Goal: Transaction & Acquisition: Purchase product/service

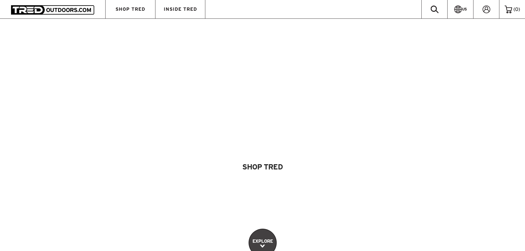
click at [271, 229] on link "EXPLORE" at bounding box center [263, 243] width 28 height 28
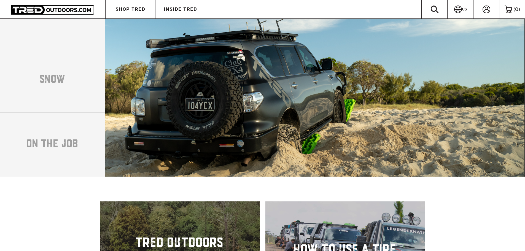
scroll to position [1056, 0]
click at [49, 140] on li "ON THE JOB" at bounding box center [52, 144] width 105 height 65
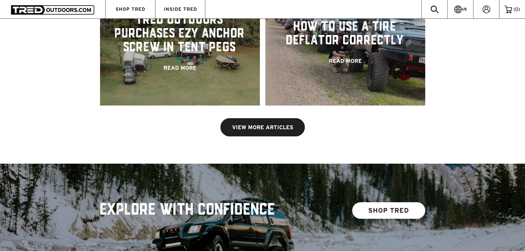
scroll to position [1359, 0]
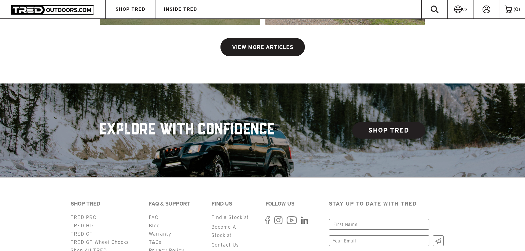
click at [402, 124] on link "SHOP TRED" at bounding box center [388, 130] width 73 height 17
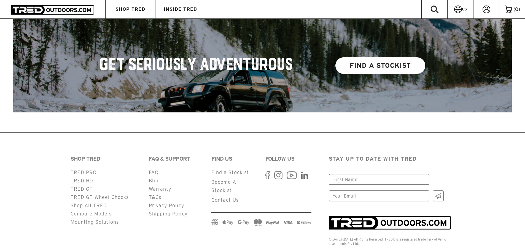
scroll to position [756, 0]
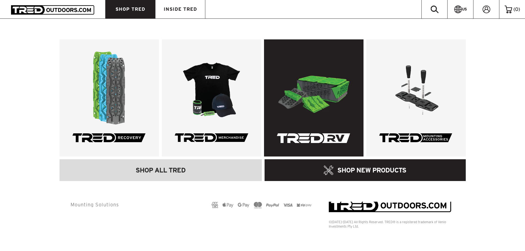
click at [342, 93] on link at bounding box center [314, 97] width 100 height 117
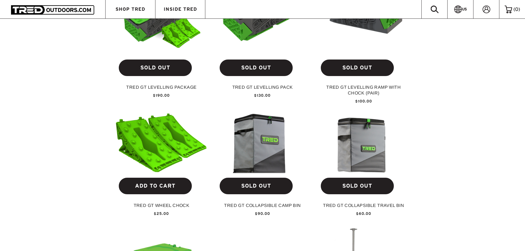
scroll to position [303, 0]
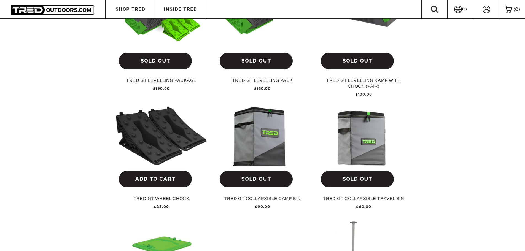
click at [148, 141] on img at bounding box center [162, 136] width 92 height 60
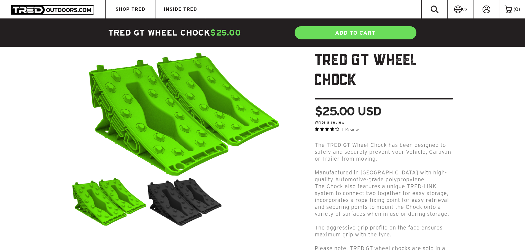
scroll to position [28, 0]
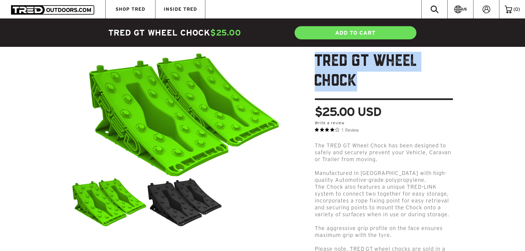
drag, startPoint x: 358, startPoint y: 82, endPoint x: 317, endPoint y: 63, distance: 44.7
click at [317, 63] on h1 "TRED GT WHEEL CHOCK" at bounding box center [384, 76] width 138 height 48
copy h1 "TRED GT WHEEL CHOCK"
